Goal: Navigation & Orientation: Find specific page/section

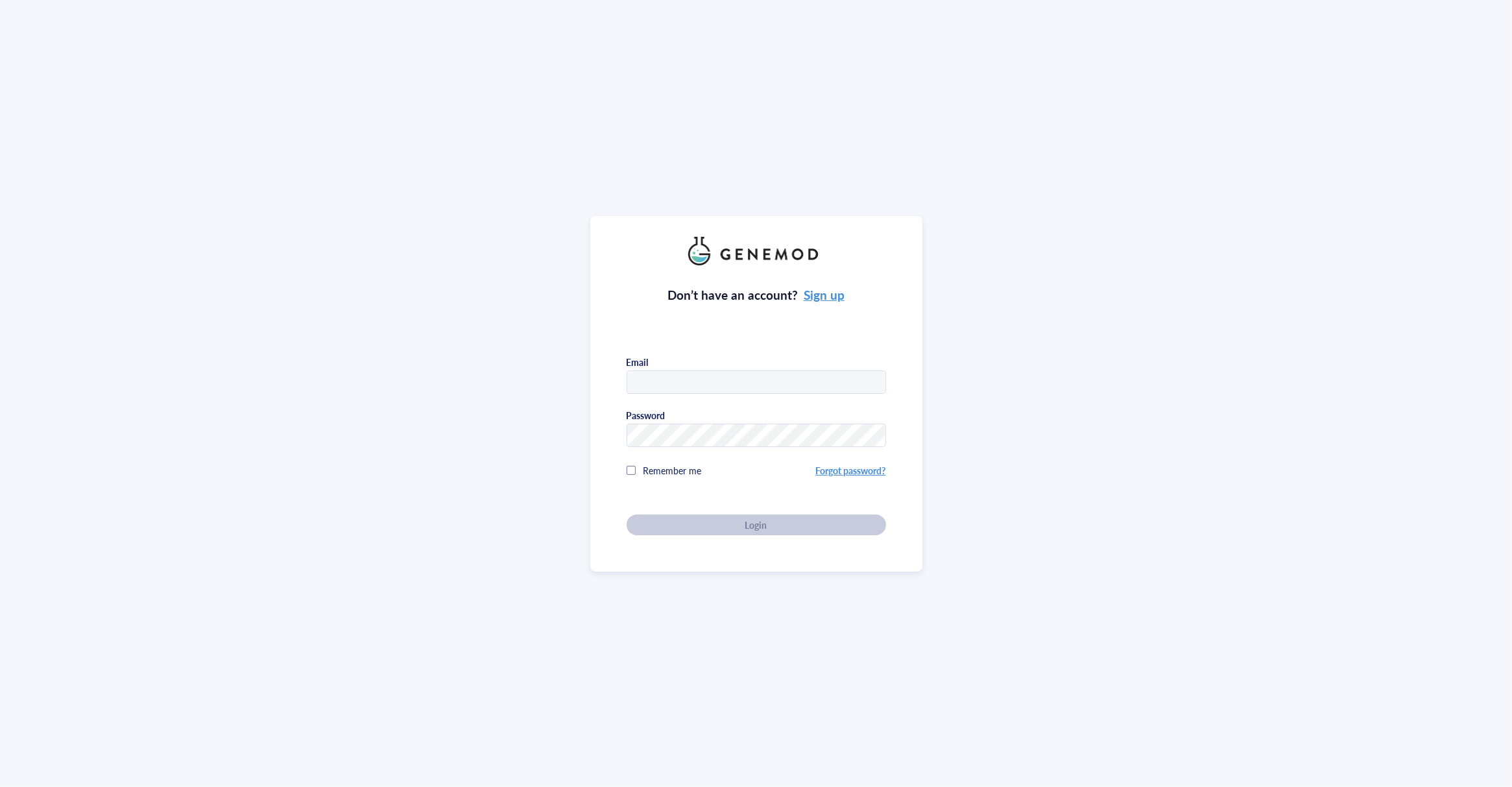
type input "[EMAIL_ADDRESS][DOMAIN_NAME]"
click at [755, 516] on div "Don’t have an account? Sign up Email [EMAIL_ADDRESS][DOMAIN_NAME] Password Reme…" at bounding box center [756, 400] width 260 height 270
click at [754, 521] on span "Login" at bounding box center [755, 525] width 22 height 12
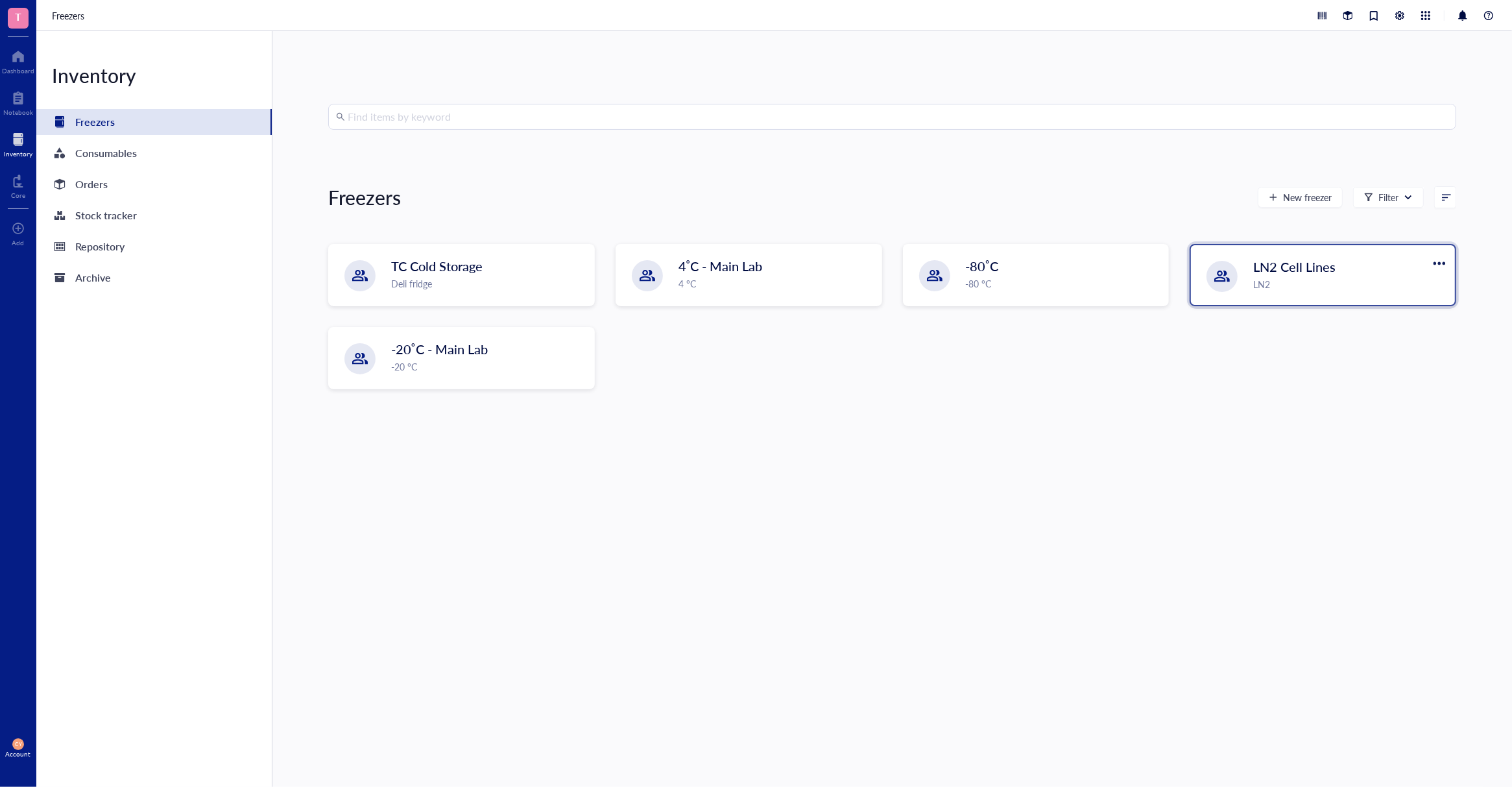
click at [1245, 283] on div "LN2 Cell Lines LN2" at bounding box center [1322, 275] width 264 height 60
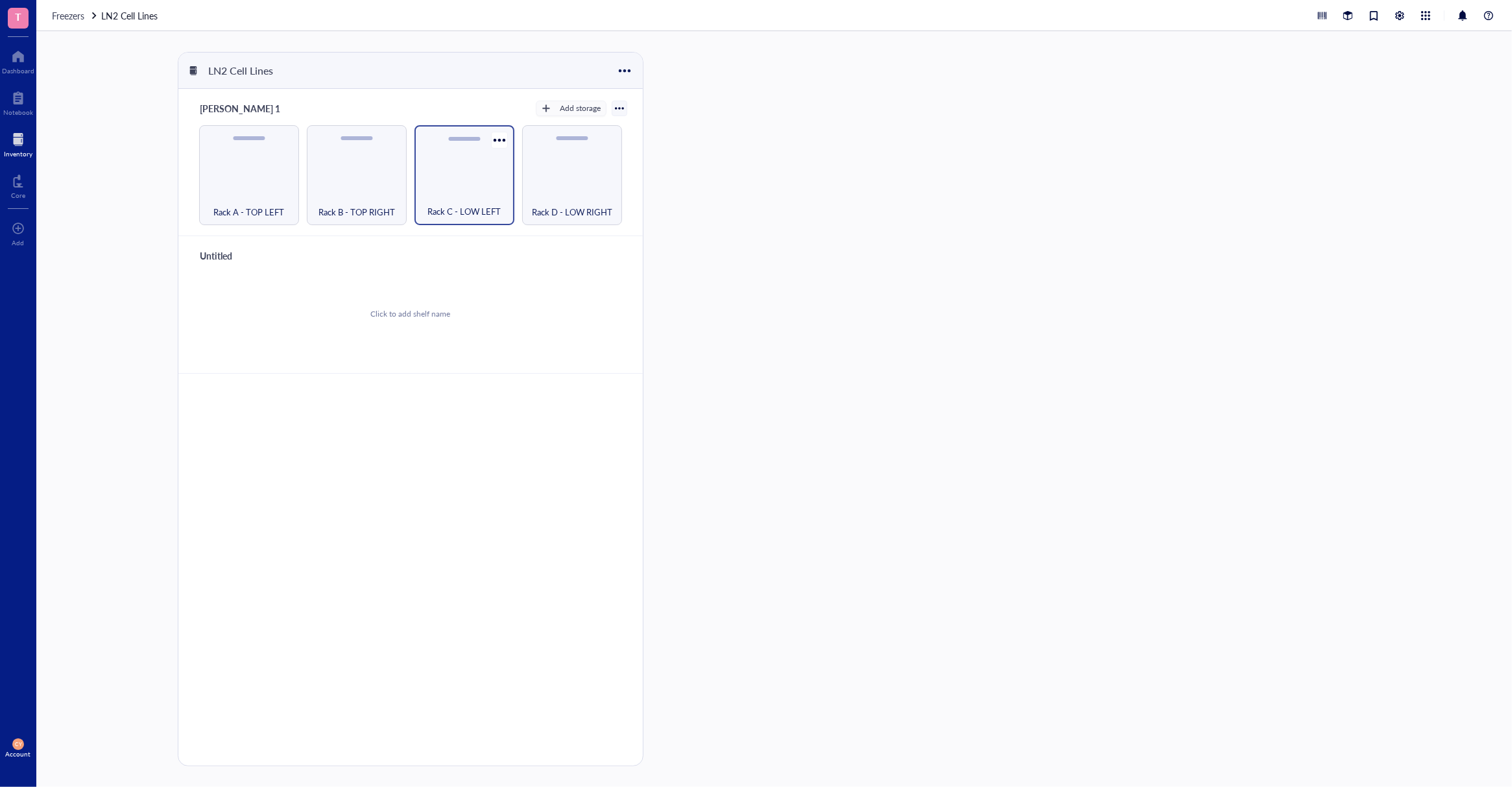
click at [470, 182] on div "Rack C - LOW LEFT" at bounding box center [464, 175] width 100 height 100
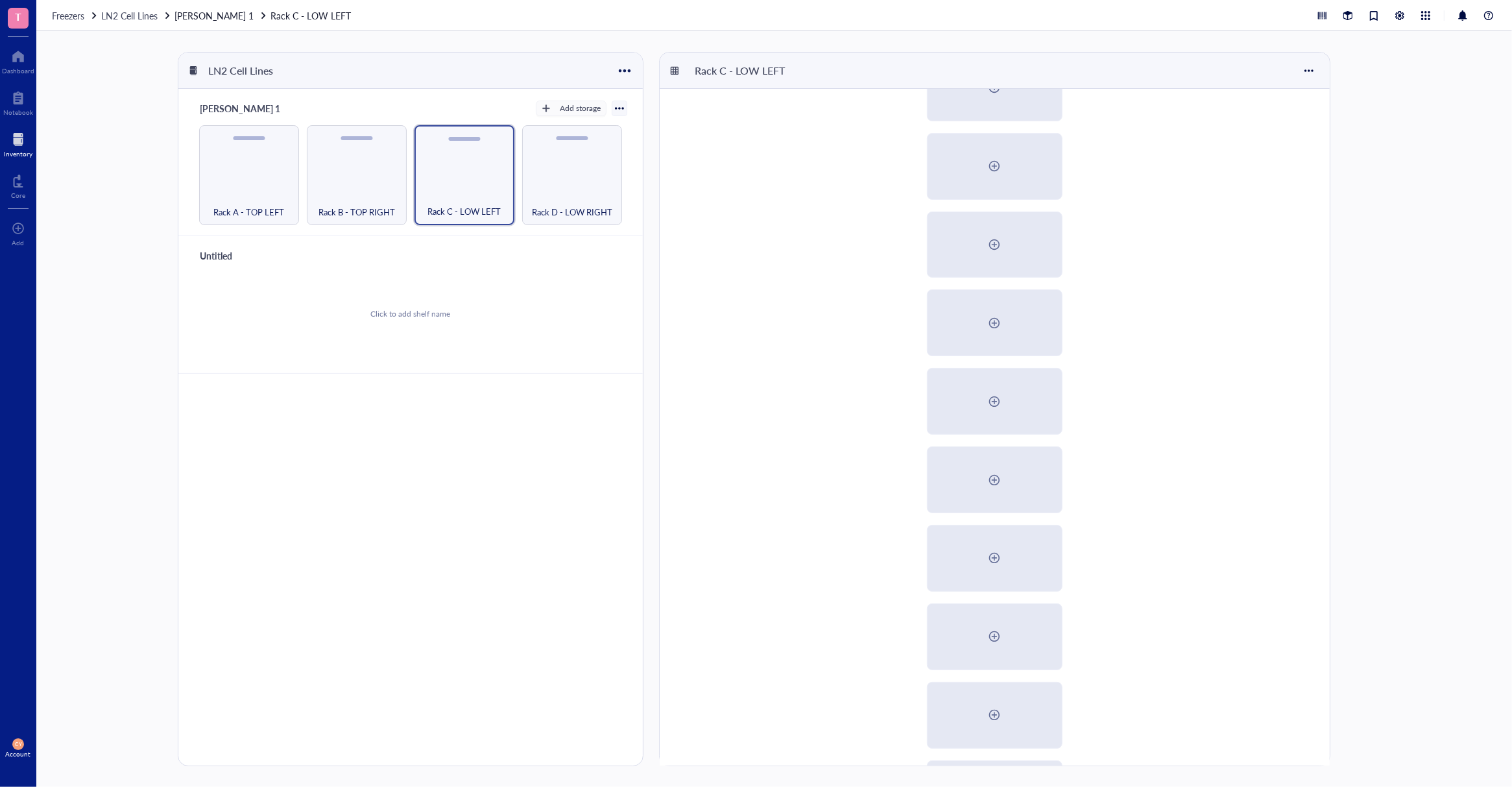
scroll to position [283, 0]
click at [1379, 232] on div "Rack C - LOW LEFT" at bounding box center [1074, 410] width 832 height 715
click at [561, 196] on div "Rack D - LOW RIGHT" at bounding box center [572, 204] width 87 height 28
click at [453, 183] on div "Rack C - LOW LEFT" at bounding box center [464, 175] width 100 height 100
click at [363, 183] on div "Rack B - TOP RIGHT" at bounding box center [356, 175] width 100 height 100
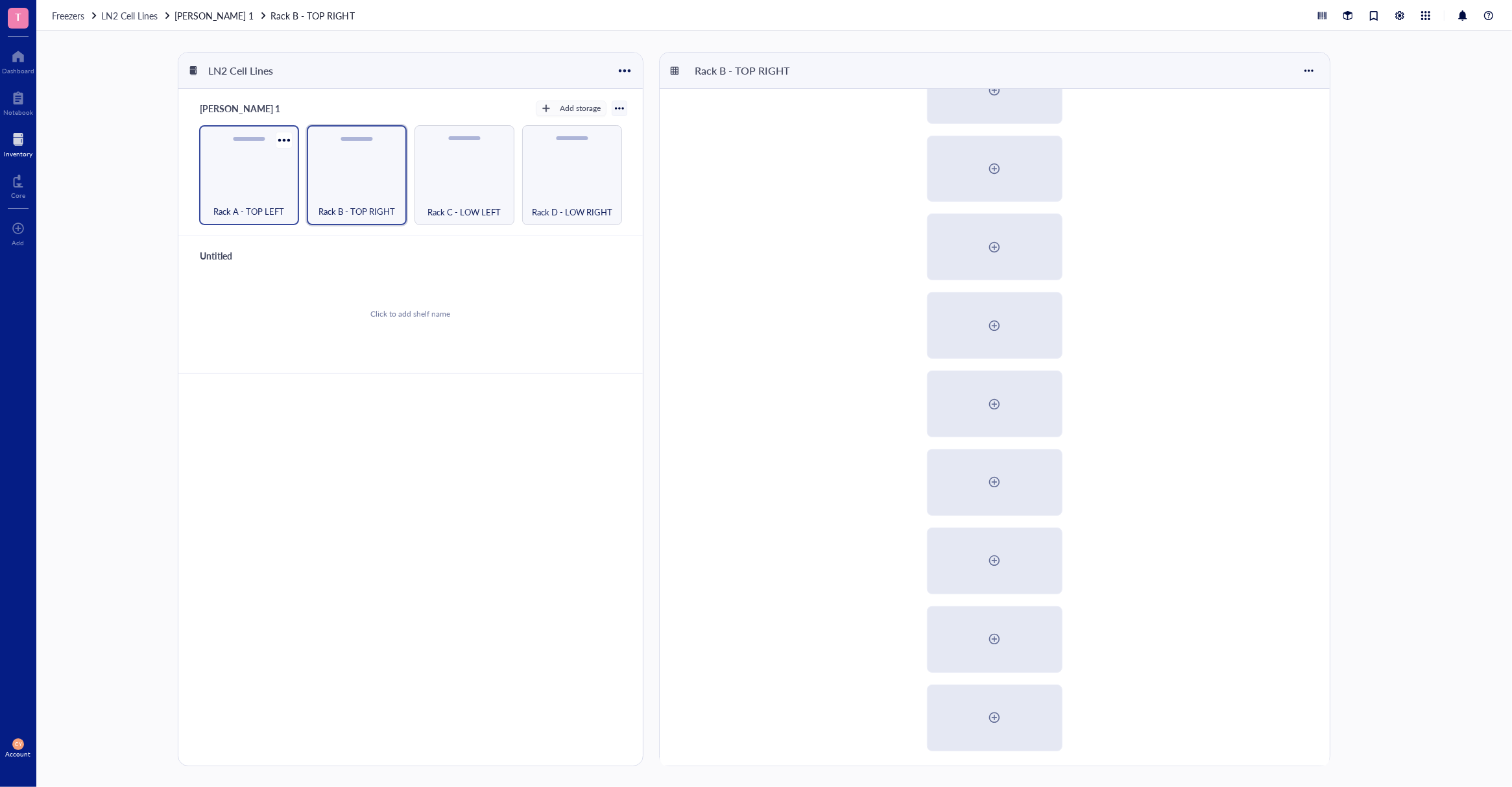
click at [260, 179] on div "Rack A - TOP LEFT" at bounding box center [249, 175] width 100 height 100
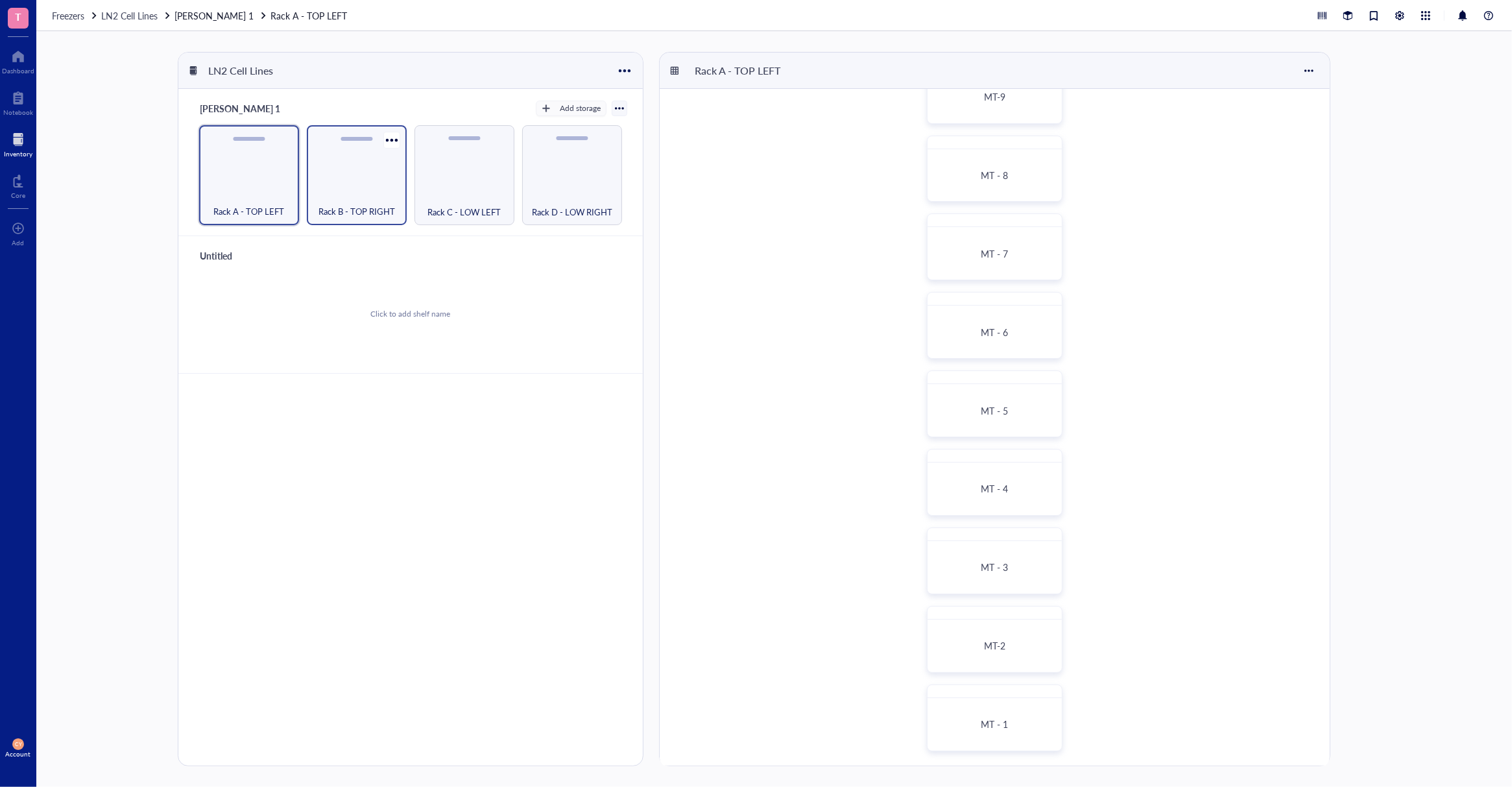
click at [381, 183] on div "Rack B - TOP RIGHT" at bounding box center [356, 175] width 100 height 100
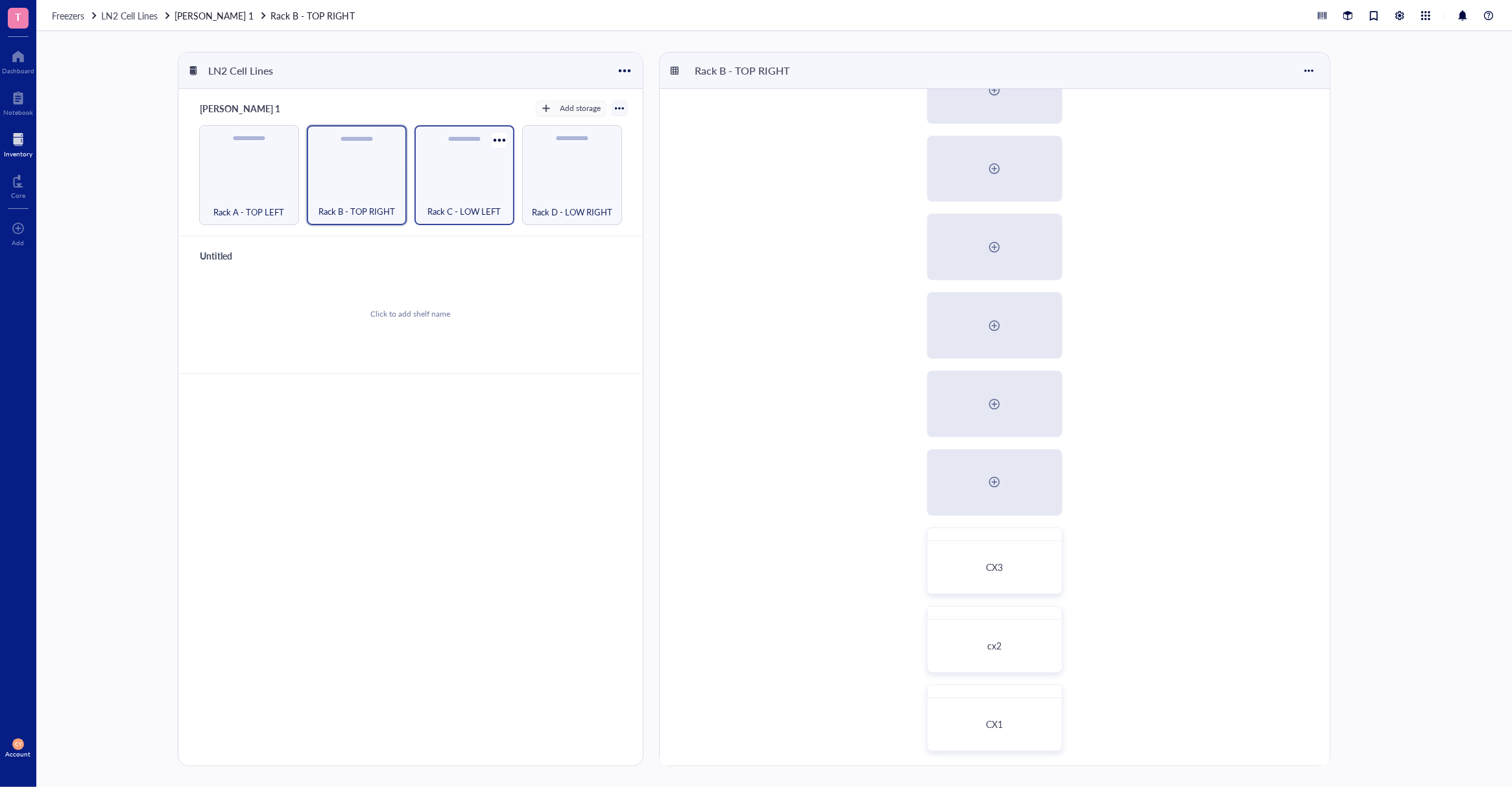
click at [457, 187] on div "Rack C - LOW LEFT" at bounding box center [464, 175] width 100 height 100
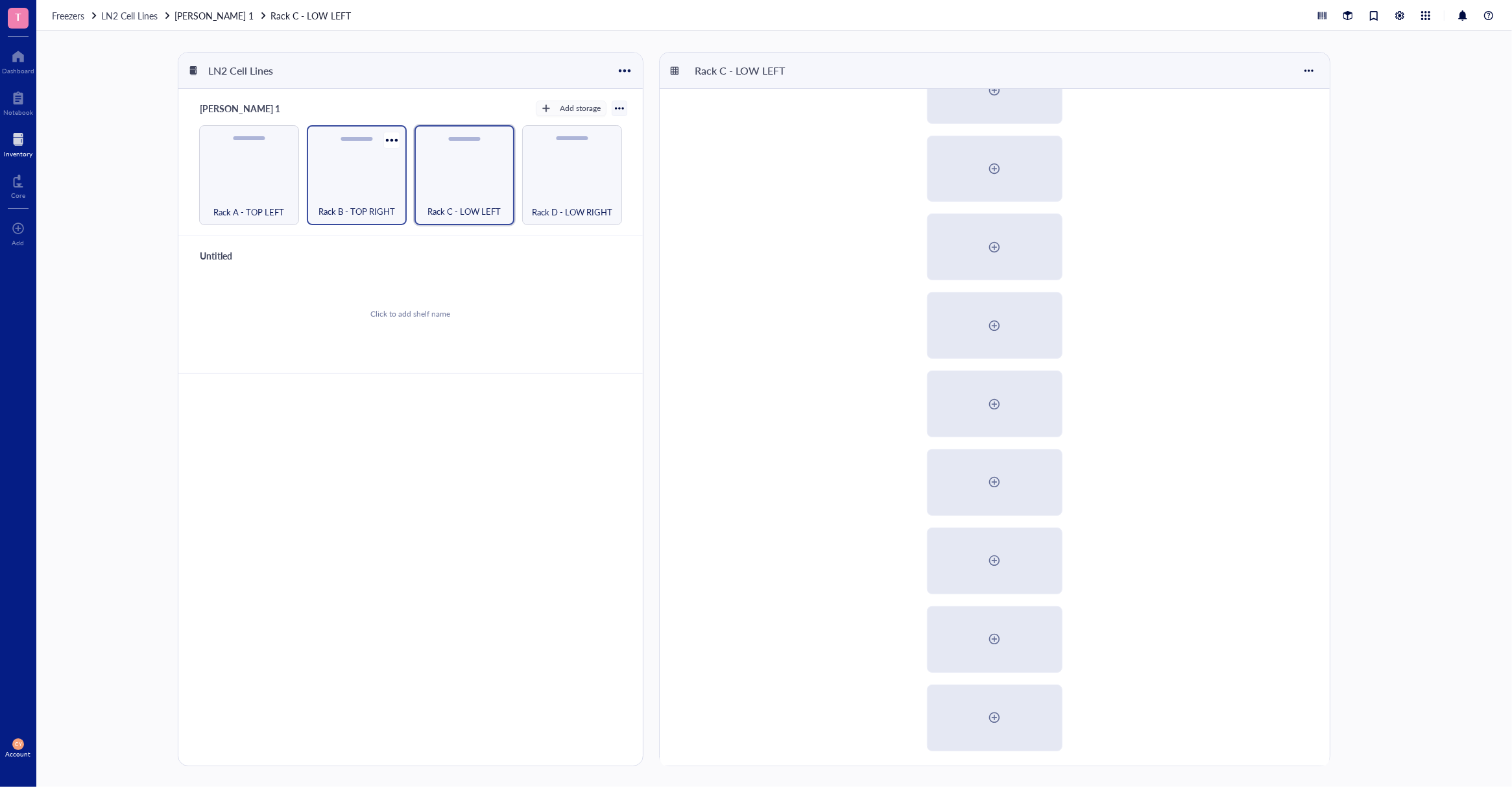
click at [340, 186] on div "Rack B - TOP RIGHT" at bounding box center [356, 175] width 100 height 100
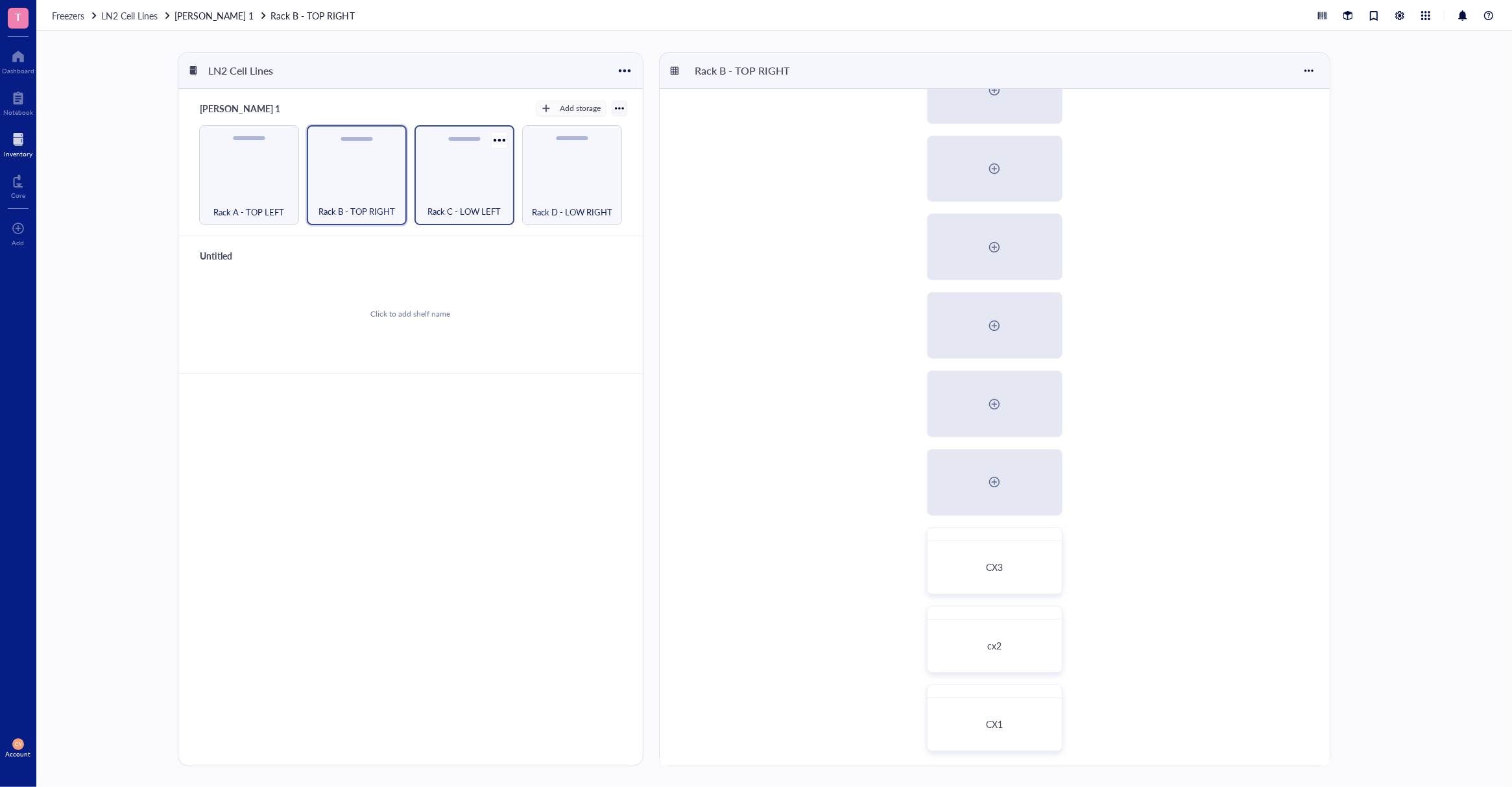
click at [469, 190] on div "Rack C - LOW LEFT" at bounding box center [464, 204] width 87 height 28
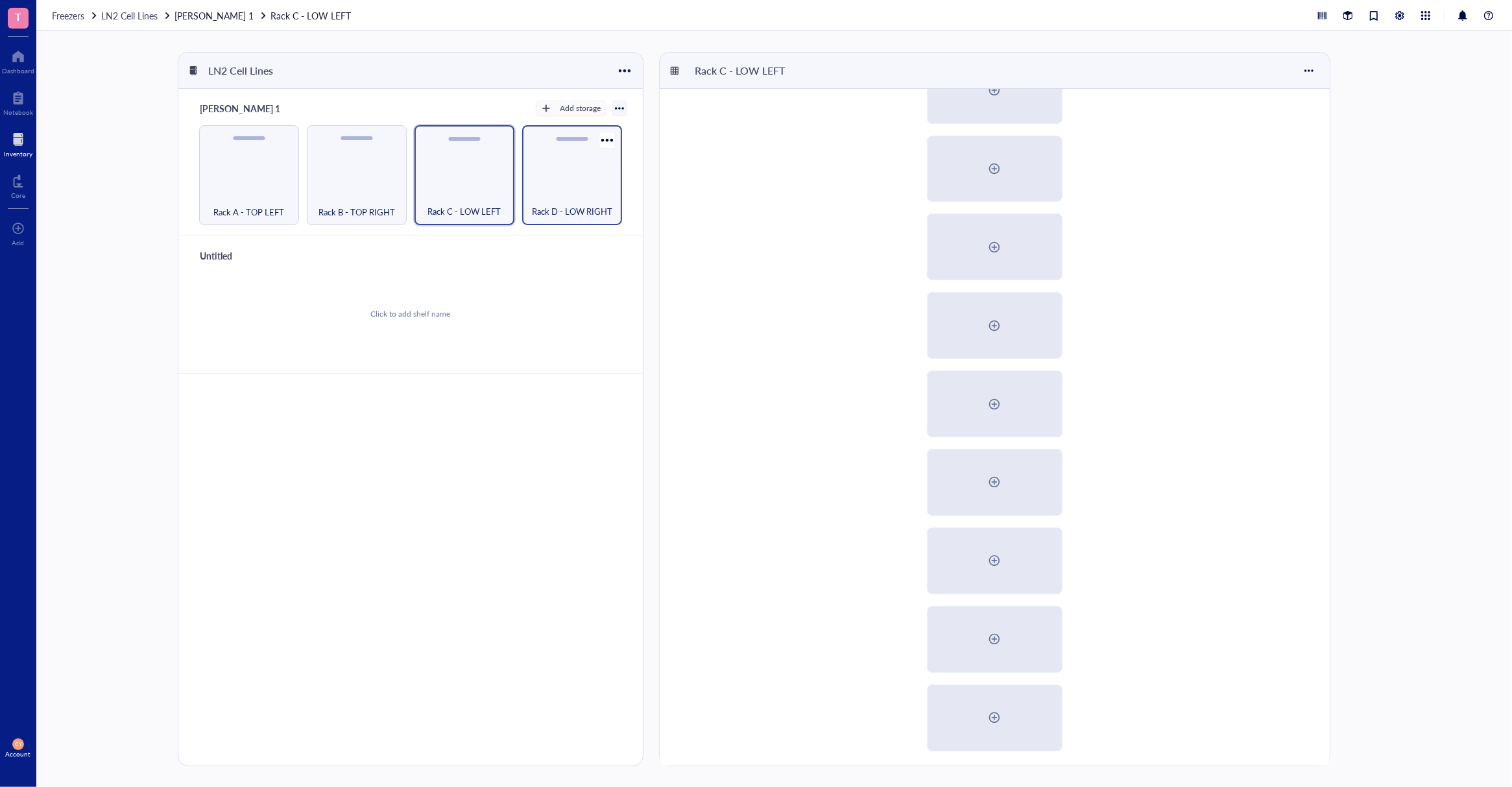
click at [565, 192] on div "Rack D - LOW RIGHT" at bounding box center [572, 204] width 87 height 28
click at [480, 181] on div "Rack C - LOW LEFT" at bounding box center [464, 175] width 100 height 100
click at [376, 177] on div "Rack B - TOP RIGHT" at bounding box center [356, 175] width 100 height 100
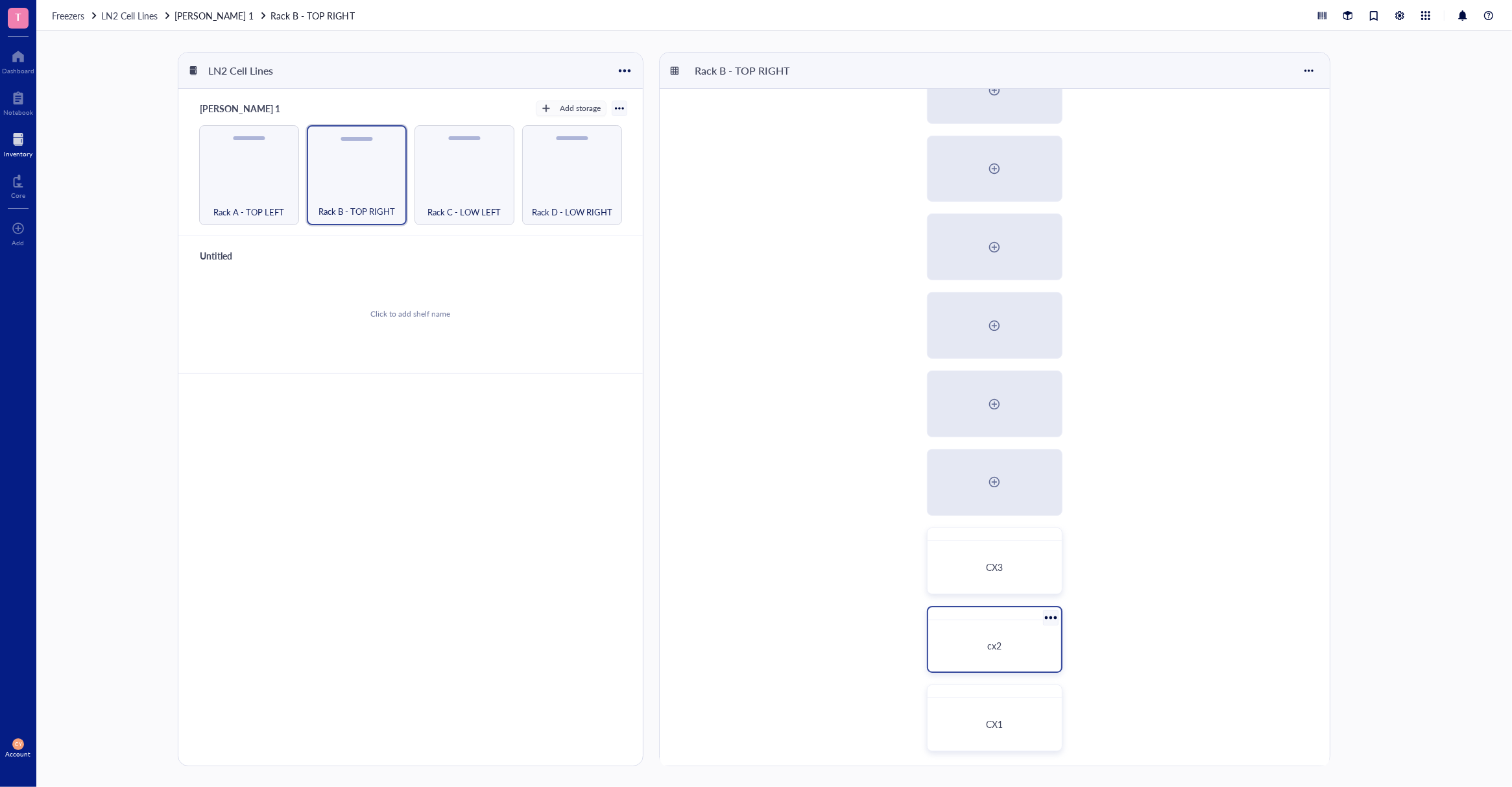
click at [1023, 644] on div "cx2" at bounding box center [994, 645] width 102 height 12
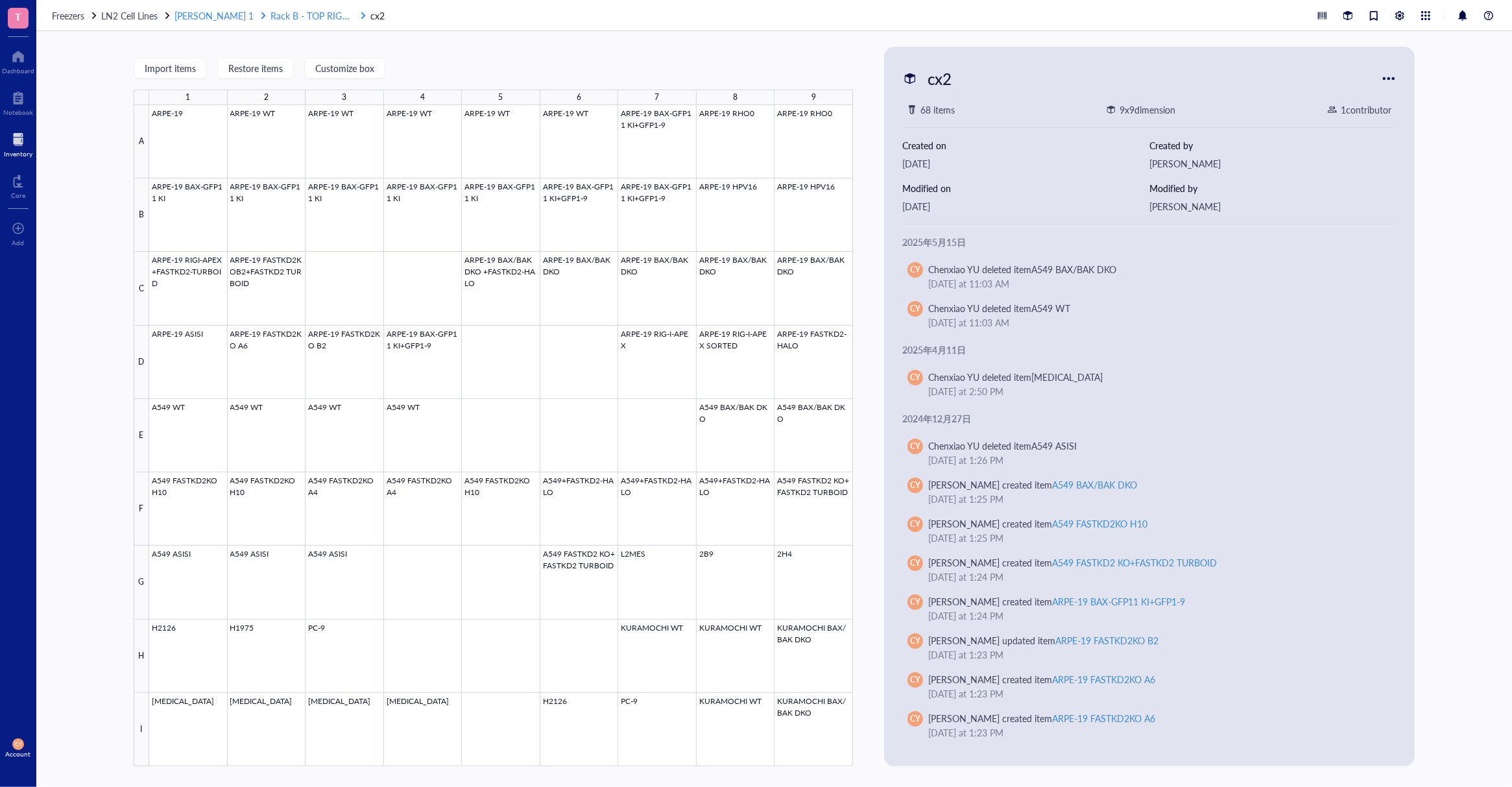
click at [270, 15] on span "Rack B - TOP RIGHT" at bounding box center [312, 15] width 84 height 13
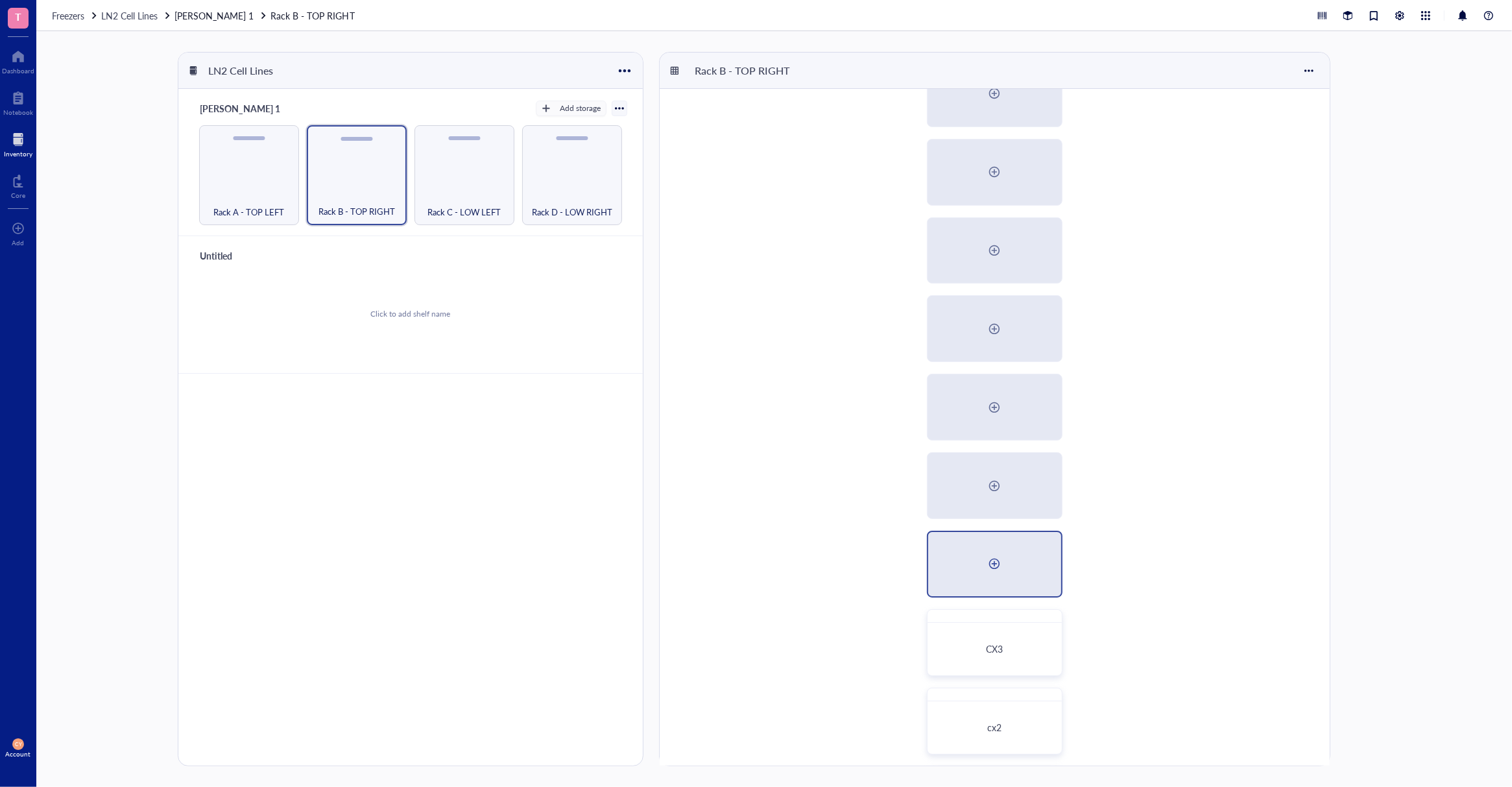
scroll to position [283, 0]
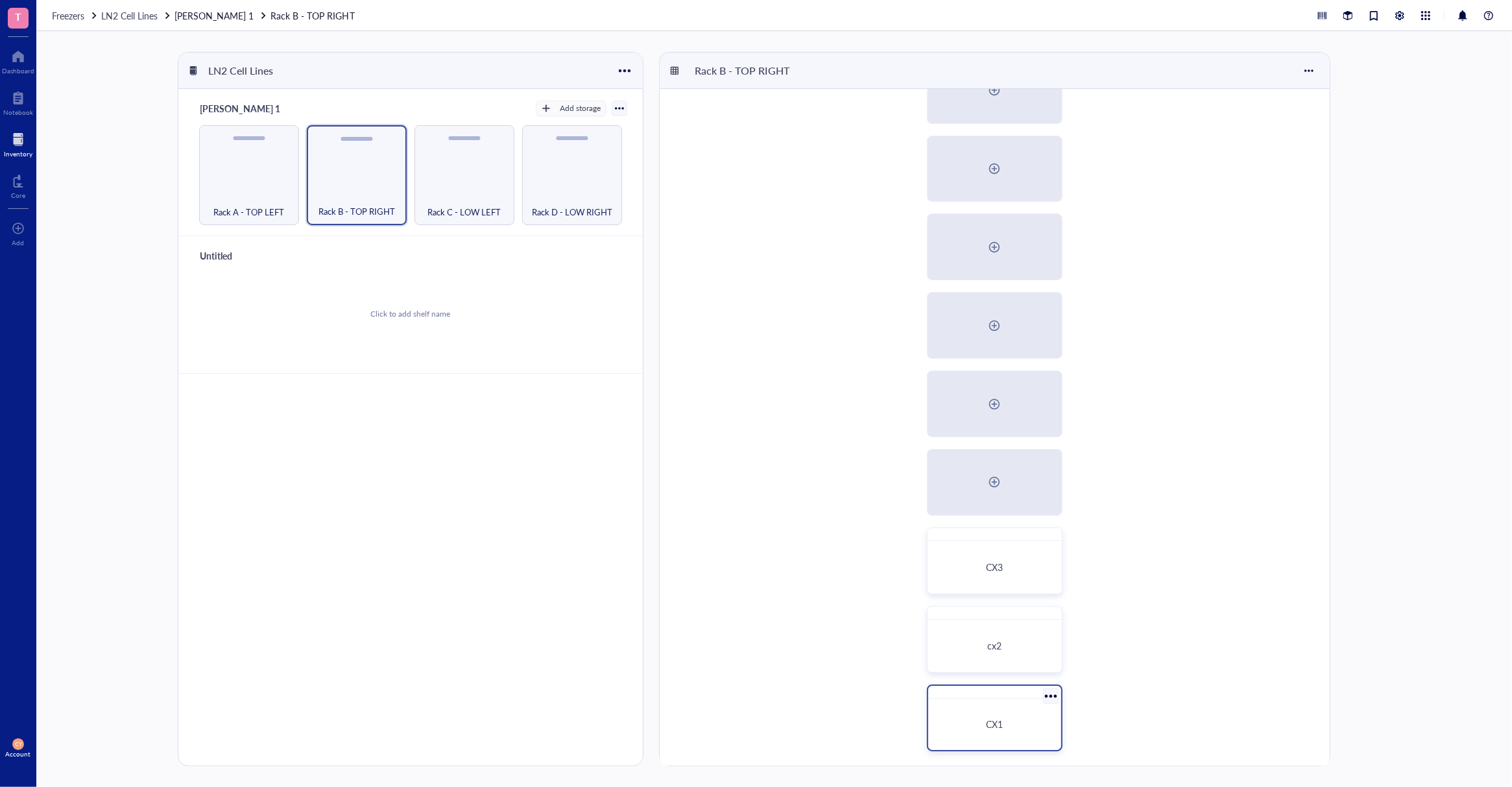
click at [1020, 719] on div "CX1" at bounding box center [994, 724] width 102 height 12
